Goal: Task Accomplishment & Management: Complete application form

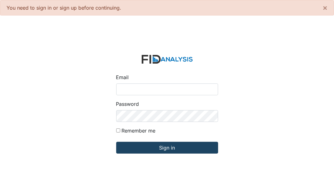
type input "[EMAIL_ADDRESS][DOMAIN_NAME]"
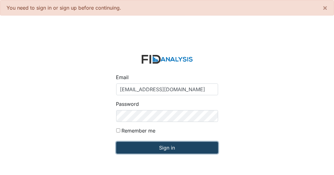
click at [152, 150] on input "Sign in" at bounding box center [167, 148] width 102 height 12
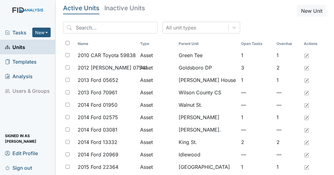
click at [19, 34] on span "Tasks" at bounding box center [18, 32] width 27 height 7
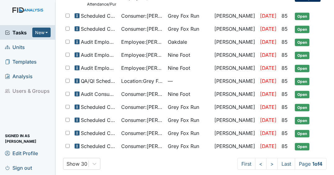
scroll to position [366, 0]
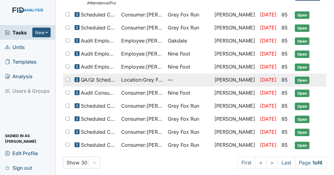
click at [303, 77] on span "Open" at bounding box center [302, 80] width 15 height 7
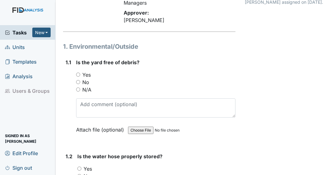
click at [78, 74] on input "Yes" at bounding box center [78, 75] width 4 height 4
radio input "true"
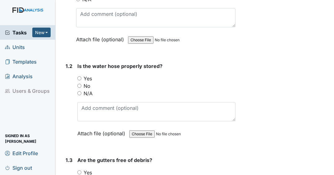
scroll to position [164, 0]
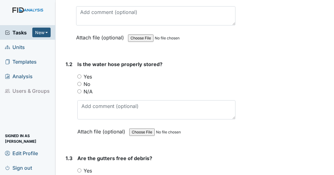
click at [78, 76] on input "Yes" at bounding box center [79, 77] width 4 height 4
radio input "true"
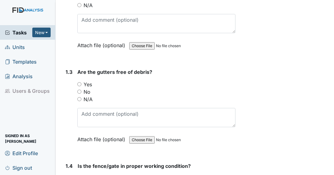
scroll to position [255, 0]
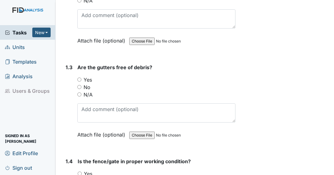
click at [81, 78] on input "Yes" at bounding box center [79, 80] width 4 height 4
radio input "true"
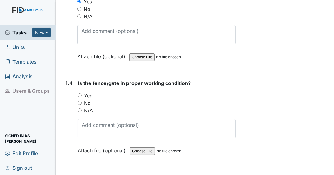
click at [81, 94] on input "Yes" at bounding box center [80, 96] width 4 height 4
radio input "true"
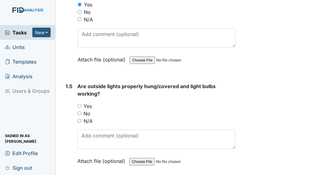
scroll to position [433, 0]
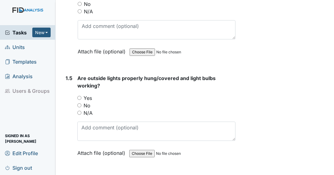
click at [79, 97] on input "Yes" at bounding box center [79, 98] width 4 height 4
radio input "true"
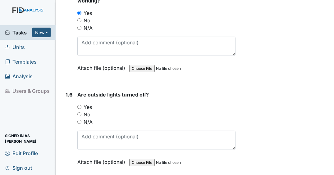
scroll to position [533, 0]
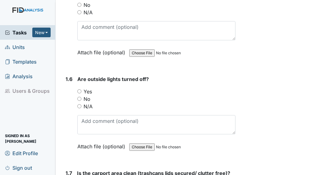
click at [79, 90] on input "Yes" at bounding box center [79, 92] width 4 height 4
radio input "true"
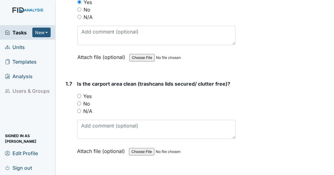
scroll to position [619, 0]
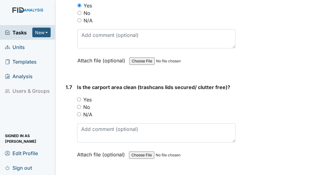
click at [77, 98] on input "Yes" at bounding box center [79, 100] width 4 height 4
radio input "true"
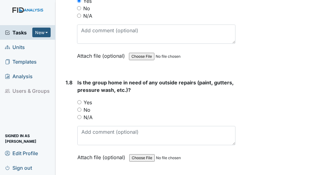
scroll to position [721, 0]
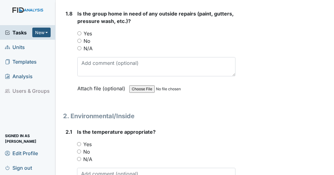
click at [79, 39] on input "No" at bounding box center [79, 41] width 4 height 4
radio input "true"
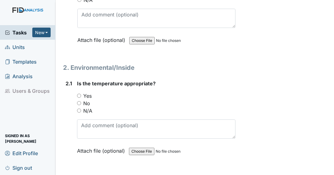
scroll to position [840, 0]
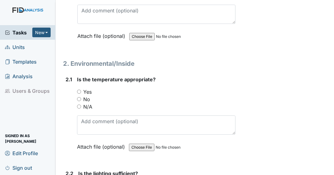
click at [78, 90] on input "Yes" at bounding box center [79, 92] width 4 height 4
radio input "true"
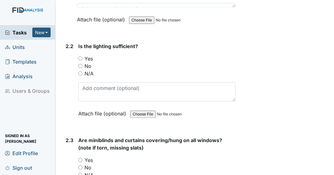
click at [81, 57] on input "Yes" at bounding box center [80, 59] width 4 height 4
radio input "true"
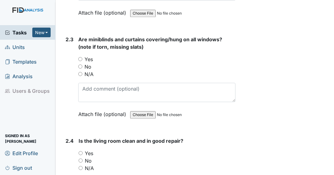
scroll to position [1054, 0]
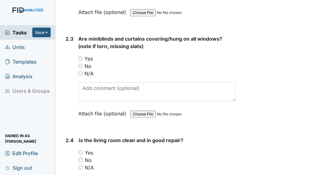
click at [81, 57] on input "Yes" at bounding box center [80, 59] width 4 height 4
radio input "true"
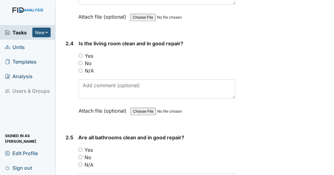
scroll to position [1162, 0]
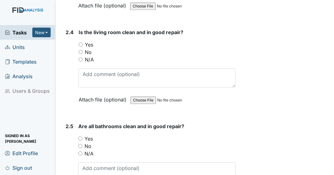
click at [81, 43] on input "Yes" at bounding box center [81, 45] width 4 height 4
radio input "true"
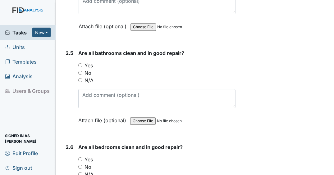
click at [81, 63] on input "Yes" at bounding box center [80, 65] width 4 height 4
radio input "true"
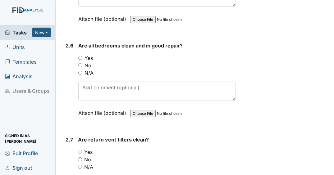
click at [81, 56] on input "Yes" at bounding box center [80, 58] width 4 height 4
radio input "true"
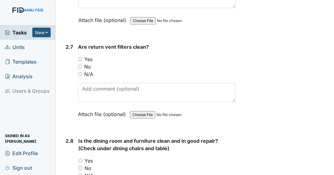
click at [81, 57] on input "Yes" at bounding box center [80, 59] width 4 height 4
radio input "true"
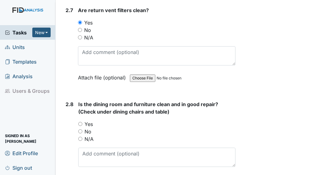
scroll to position [1469, 0]
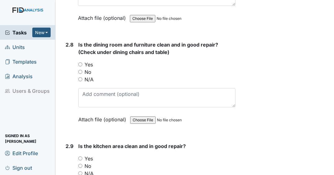
click at [81, 62] on input "Yes" at bounding box center [80, 64] width 4 height 4
radio input "true"
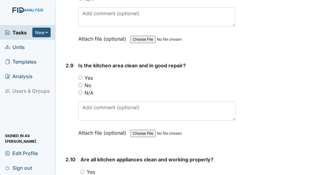
scroll to position [1619, 0]
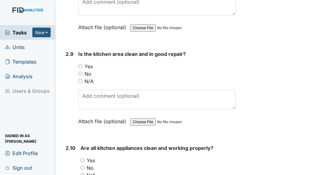
click at [81, 64] on input "Yes" at bounding box center [80, 66] width 4 height 4
radio input "true"
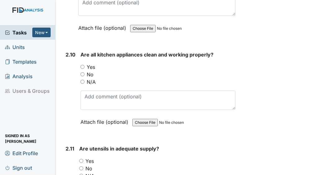
scroll to position [1712, 0]
click at [81, 65] on input "Yes" at bounding box center [83, 67] width 4 height 4
radio input "true"
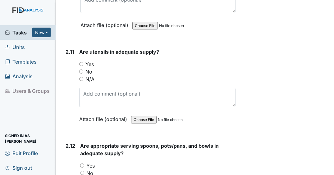
click at [81, 62] on input "Yes" at bounding box center [81, 64] width 4 height 4
radio input "true"
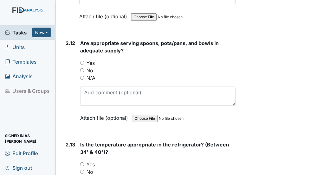
scroll to position [1913, 0]
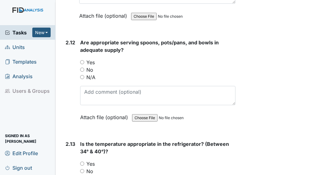
click at [80, 60] on input "Yes" at bounding box center [82, 62] width 4 height 4
radio input "true"
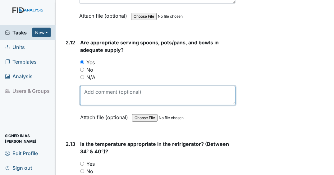
click at [120, 86] on textarea at bounding box center [157, 95] width 155 height 19
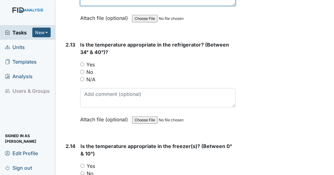
type textarea "staff requested additional lunch containers"
click at [82, 62] on input "Yes" at bounding box center [82, 64] width 4 height 4
radio input "true"
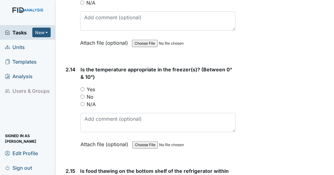
click at [82, 87] on input "Yes" at bounding box center [83, 89] width 4 height 4
radio input "true"
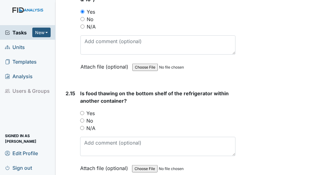
scroll to position [2169, 0]
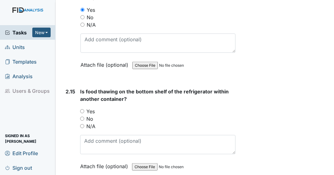
click at [81, 109] on input "Yes" at bounding box center [82, 111] width 4 height 4
radio input "true"
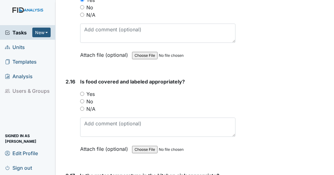
click at [82, 92] on input "Yes" at bounding box center [82, 94] width 4 height 4
radio input "true"
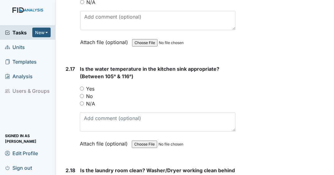
scroll to position [2391, 0]
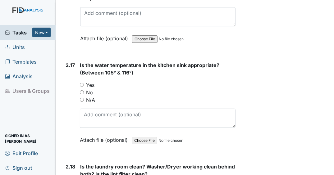
click at [81, 83] on input "Yes" at bounding box center [82, 85] width 4 height 4
radio input "true"
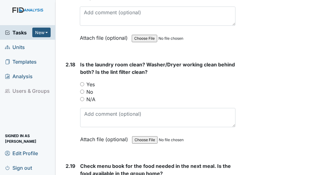
click at [80, 82] on input "Yes" at bounding box center [82, 84] width 4 height 4
radio input "true"
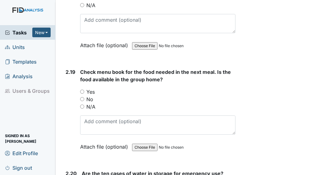
scroll to position [2590, 0]
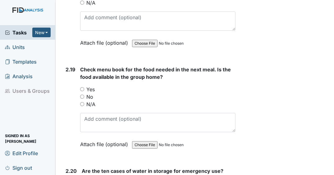
click at [82, 87] on input "Yes" at bounding box center [82, 89] width 4 height 4
radio input "true"
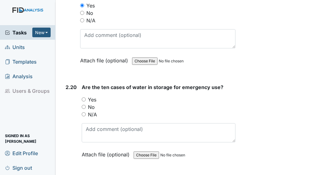
scroll to position [2675, 0]
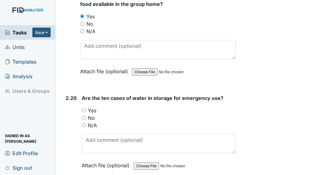
click at [84, 123] on input "N/A" at bounding box center [84, 125] width 4 height 4
radio input "true"
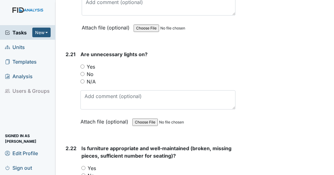
click at [82, 65] on input "Yes" at bounding box center [83, 67] width 4 height 4
radio input "true"
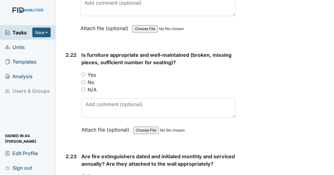
scroll to position [2902, 0]
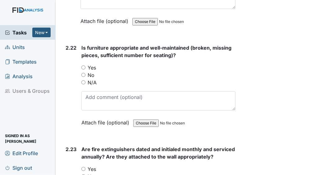
click at [81, 66] on input "Yes" at bounding box center [83, 68] width 4 height 4
radio input "true"
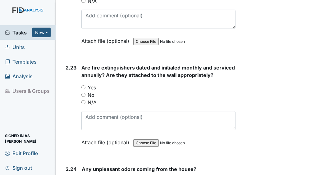
click at [82, 85] on input "Yes" at bounding box center [83, 87] width 4 height 4
radio input "true"
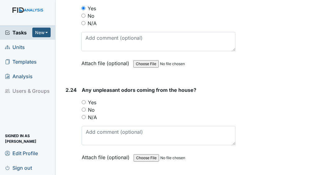
scroll to position [3067, 0]
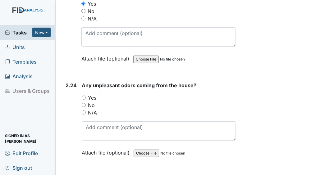
click at [82, 103] on input "No" at bounding box center [84, 105] width 4 height 4
radio input "true"
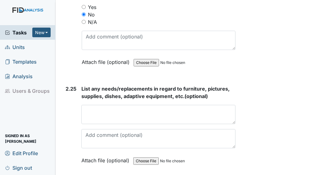
scroll to position [3162, 0]
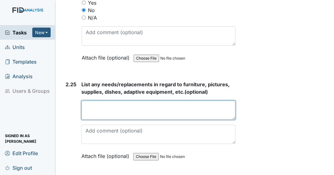
click at [135, 103] on textarea at bounding box center [158, 110] width 154 height 19
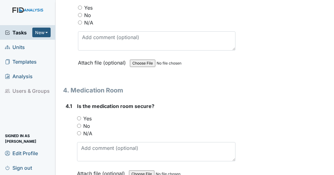
scroll to position [3978, 0]
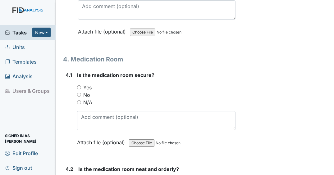
type textarea "n/a"
click at [80, 84] on div "Yes" at bounding box center [156, 87] width 159 height 7
click at [80, 85] on input "Yes" at bounding box center [79, 87] width 4 height 4
radio input "true"
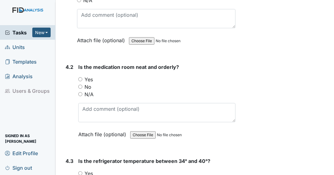
scroll to position [4110, 0]
click at [80, 77] on input "Yes" at bounding box center [80, 79] width 4 height 4
radio input "true"
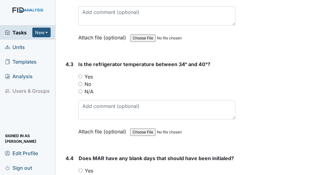
click at [80, 75] on input "Yes" at bounding box center [80, 77] width 4 height 4
radio input "true"
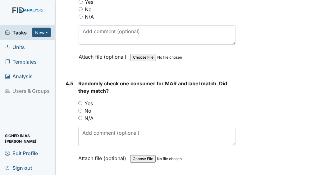
scroll to position [4378, 0]
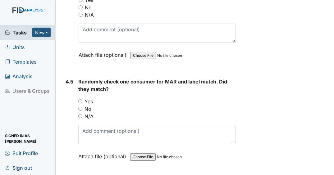
click at [81, 107] on input "No" at bounding box center [80, 109] width 4 height 4
radio input "true"
click at [80, 99] on input "Yes" at bounding box center [80, 101] width 4 height 4
radio input "true"
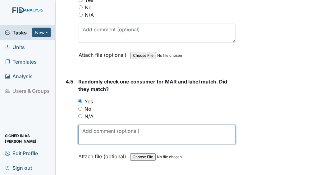
click at [123, 129] on textarea at bounding box center [156, 134] width 157 height 19
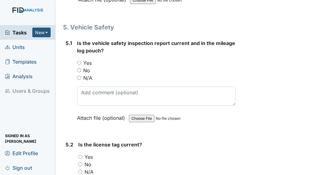
scroll to position [4538, 0]
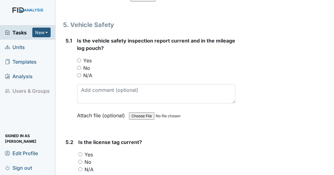
type textarea "administered meds this morning for Keon and Clark. Also, med monitored behind s…"
click at [78, 58] on input "Yes" at bounding box center [79, 60] width 4 height 4
radio input "true"
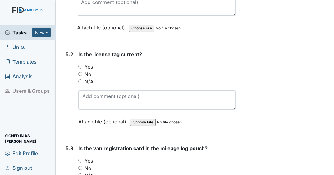
click at [81, 65] on input "Yes" at bounding box center [80, 67] width 4 height 4
radio input "true"
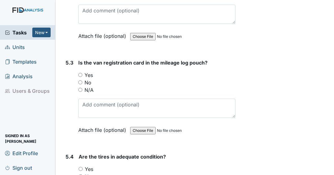
click at [80, 73] on input "Yes" at bounding box center [80, 75] width 4 height 4
radio input "true"
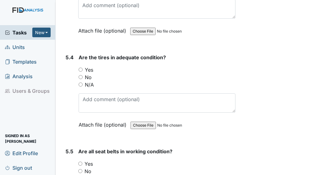
scroll to position [4812, 0]
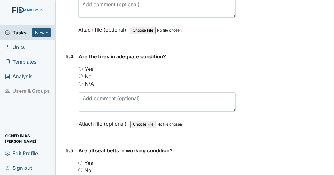
click at [81, 67] on input "Yes" at bounding box center [81, 69] width 4 height 4
radio input "true"
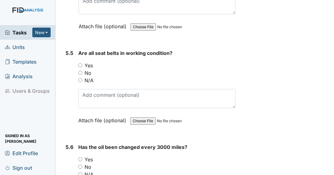
click at [80, 71] on input "No" at bounding box center [80, 73] width 4 height 4
radio input "true"
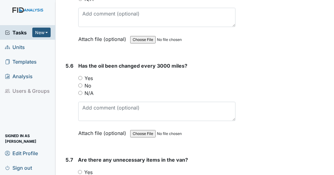
click at [82, 76] on input "Yes" at bounding box center [80, 78] width 4 height 4
radio input "true"
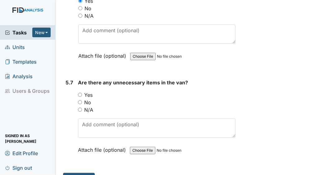
click at [80, 100] on input "No" at bounding box center [80, 102] width 4 height 4
radio input "true"
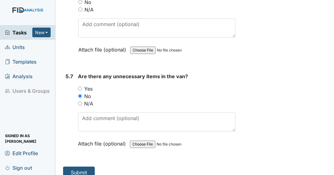
scroll to position [5068, 0]
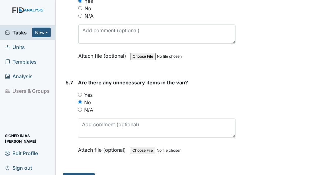
click at [21, 31] on span "Tasks" at bounding box center [18, 32] width 27 height 7
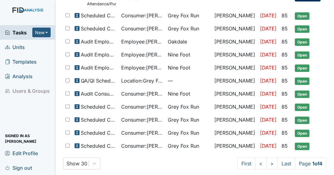
scroll to position [366, 0]
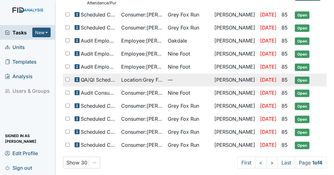
click at [296, 77] on span "Open" at bounding box center [302, 80] width 15 height 7
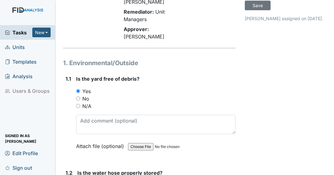
scroll to position [62, 0]
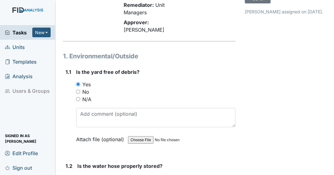
click at [27, 31] on span "Tasks" at bounding box center [18, 32] width 27 height 7
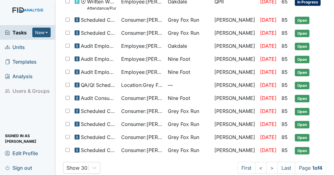
scroll to position [363, 0]
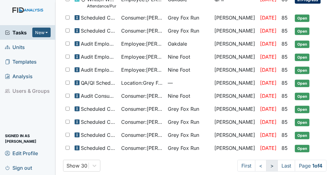
click at [266, 163] on link ">" at bounding box center [272, 166] width 12 height 12
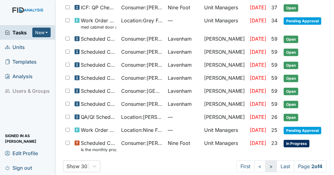
scroll to position [371, 0]
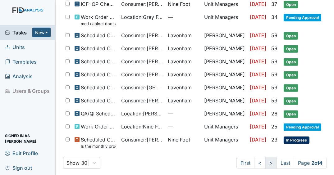
click at [265, 160] on link ">" at bounding box center [271, 163] width 12 height 12
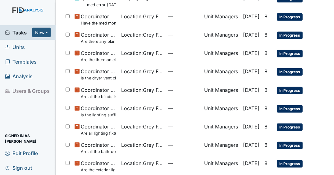
scroll to position [453, 0]
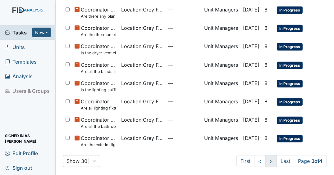
click at [265, 160] on link ">" at bounding box center [271, 161] width 12 height 12
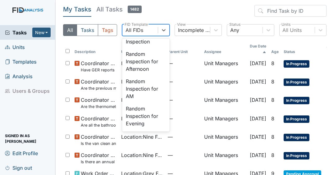
scroll to position [715, 0]
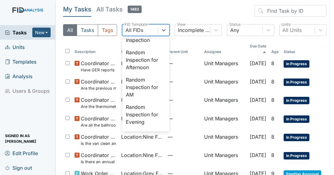
click at [140, 19] on div "QA/QI Scheduled Inspection" at bounding box center [145, 9] width 47 height 20
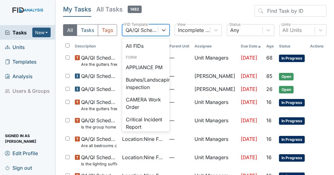
scroll to position [671, 0]
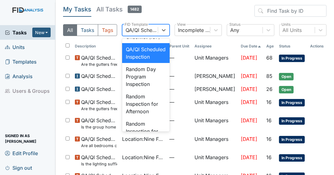
click at [147, 43] on div "QA/QI Audit Checklist (ICF)" at bounding box center [145, 33] width 47 height 20
